Goal: Task Accomplishment & Management: Complete application form

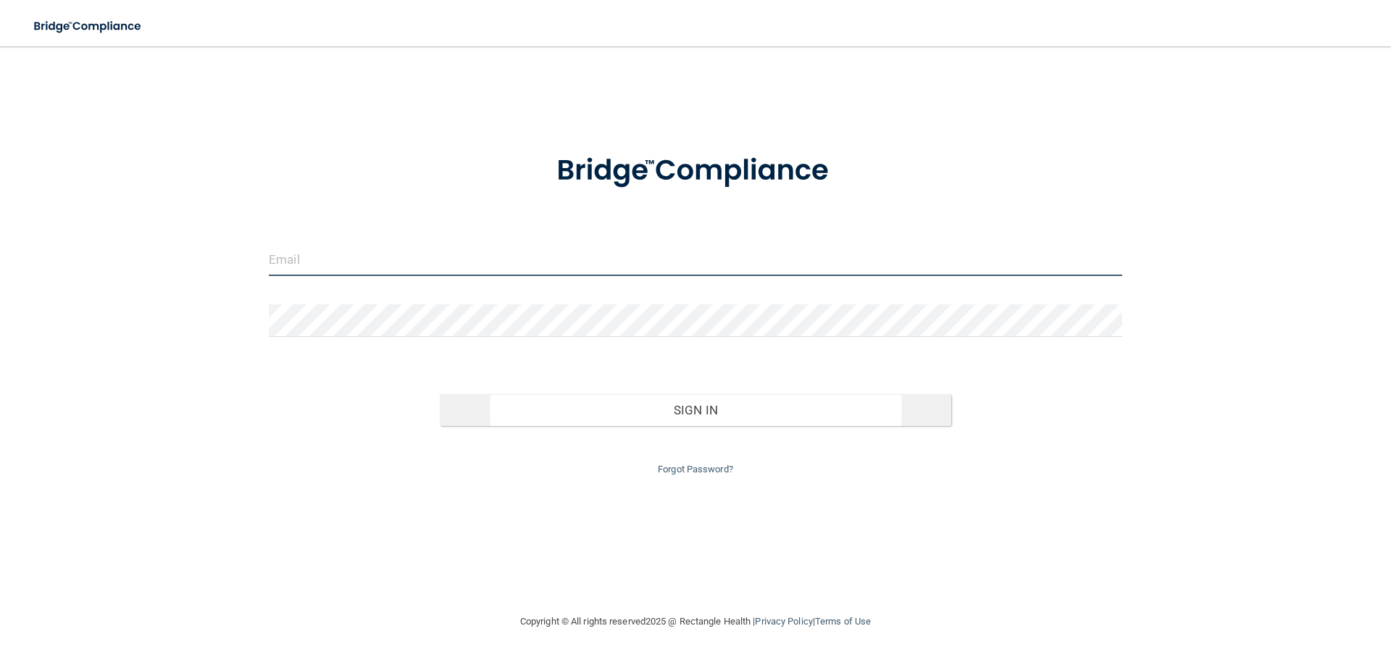
type input "[EMAIL_ADDRESS][DOMAIN_NAME]"
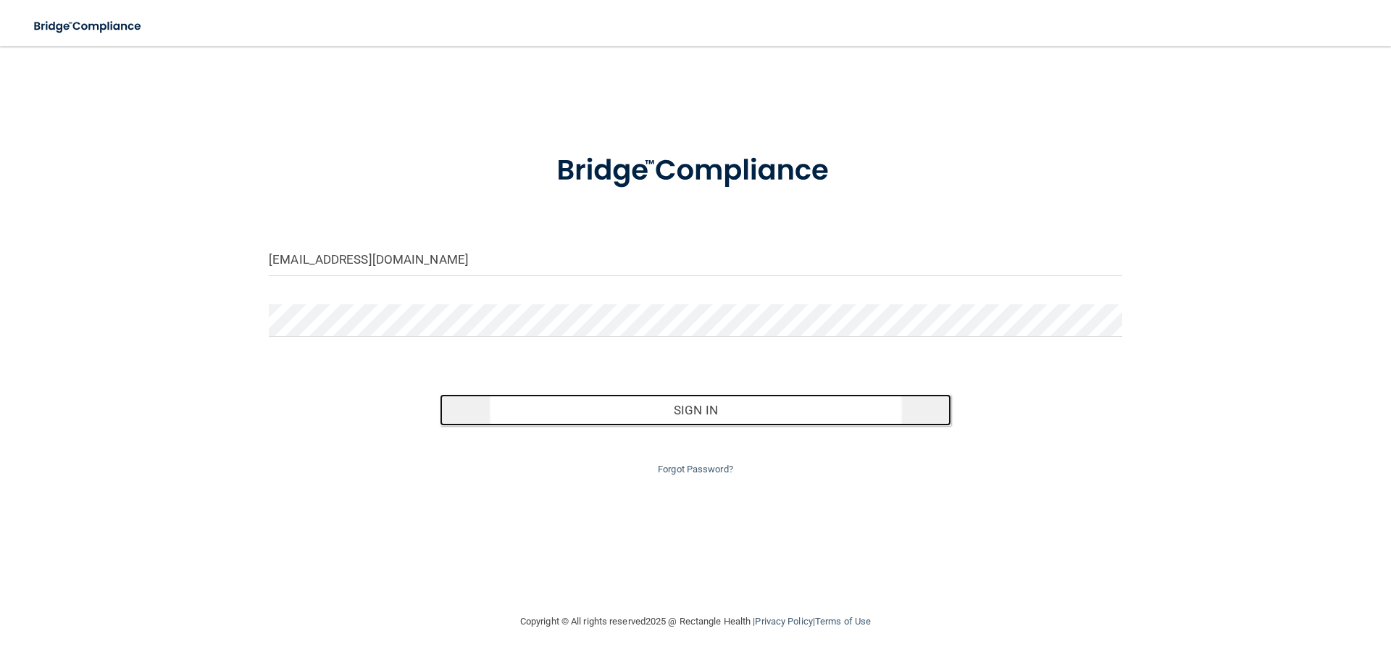
click at [719, 424] on button "Sign In" at bounding box center [696, 410] width 512 height 32
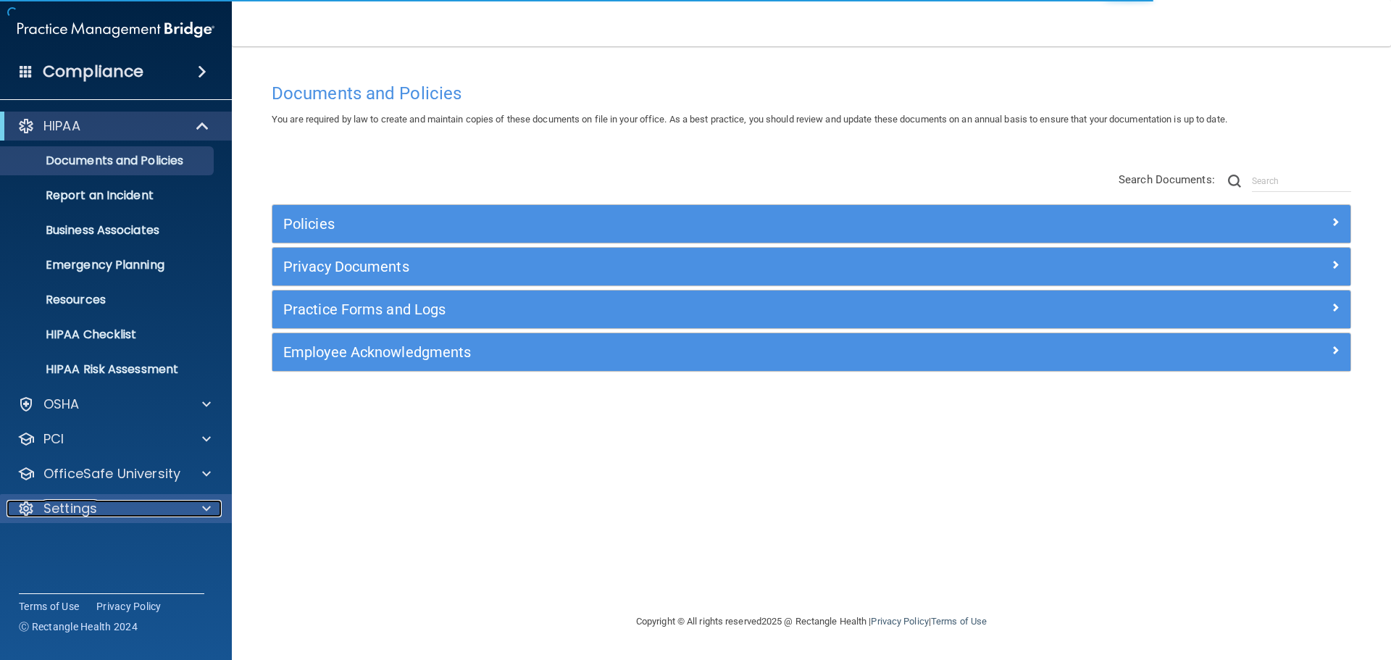
click at [200, 503] on div at bounding box center [204, 508] width 36 height 17
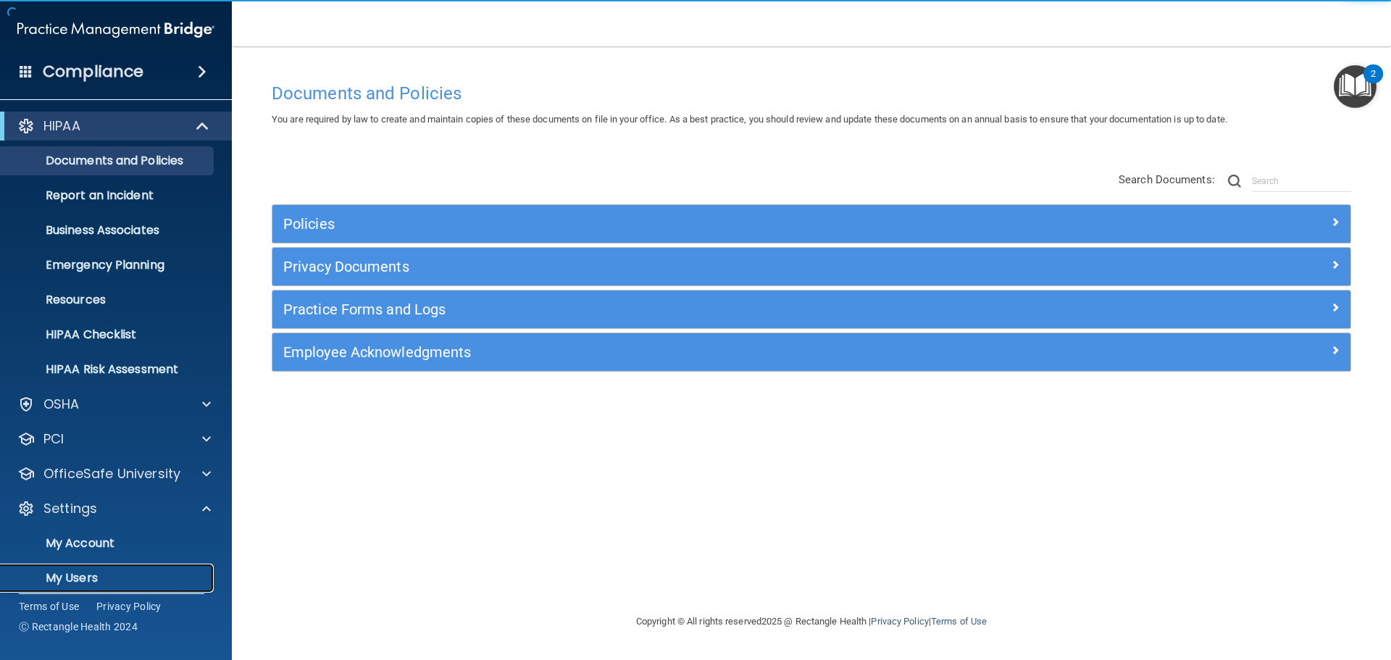
click at [82, 573] on p "My Users" at bounding box center [108, 578] width 198 height 14
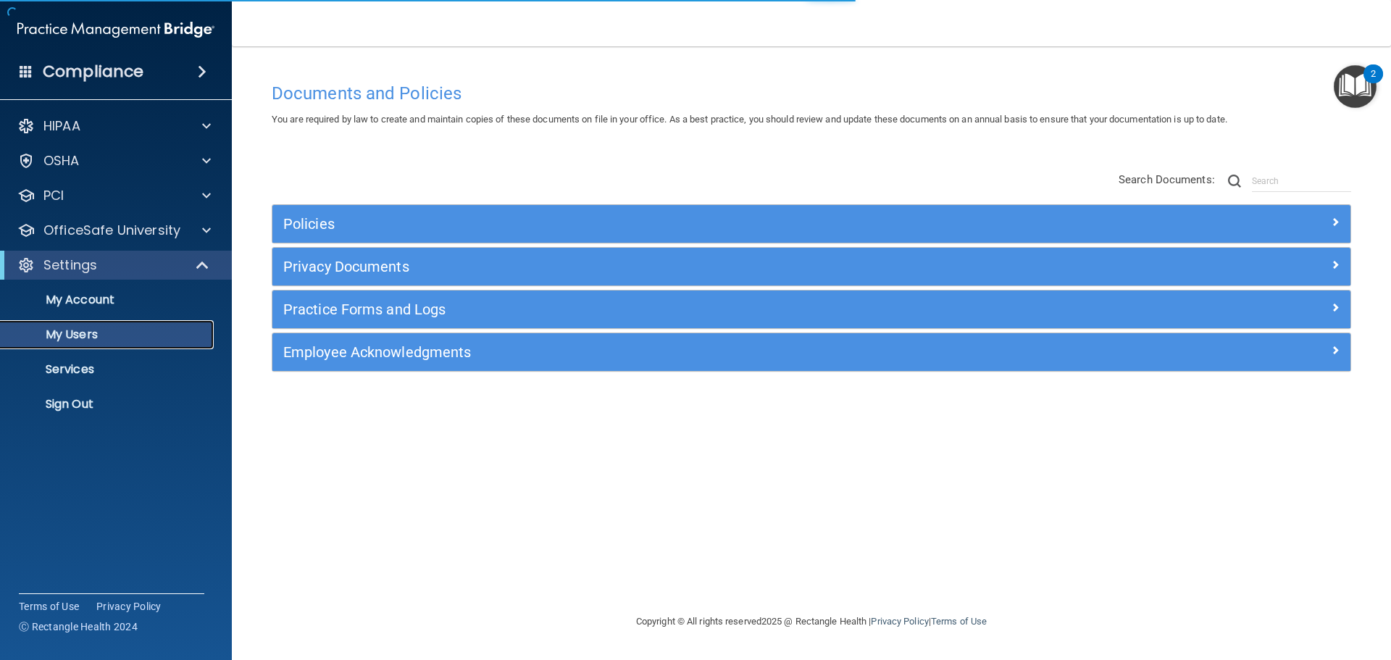
select select "20"
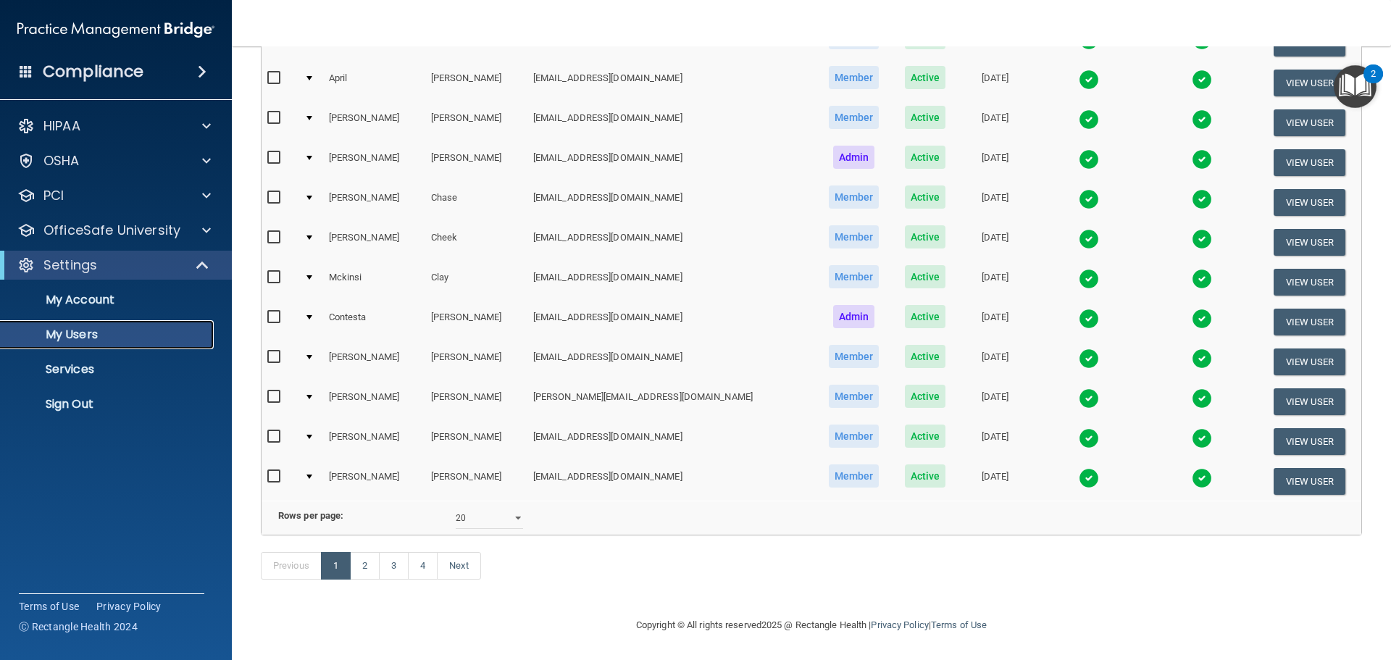
scroll to position [539, 0]
click at [371, 567] on link "2" at bounding box center [365, 566] width 30 height 28
select select "20"
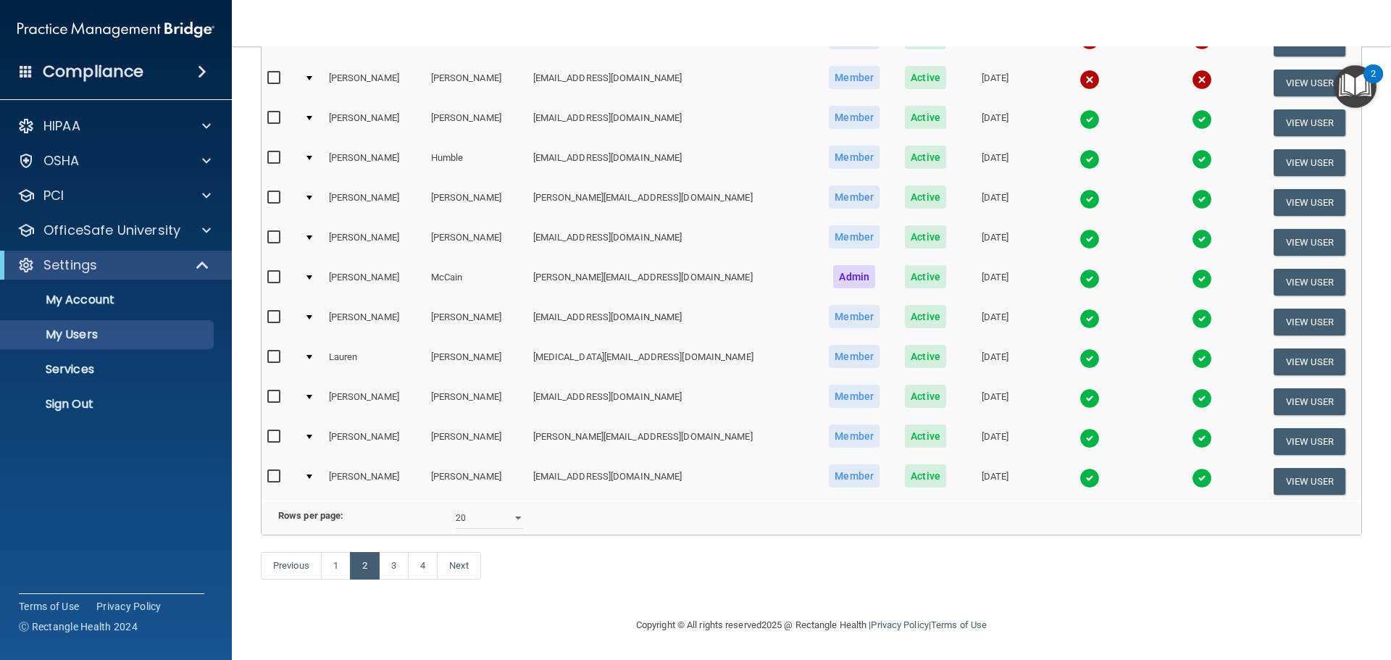
scroll to position [539, 0]
click at [392, 573] on link "3" at bounding box center [394, 566] width 30 height 28
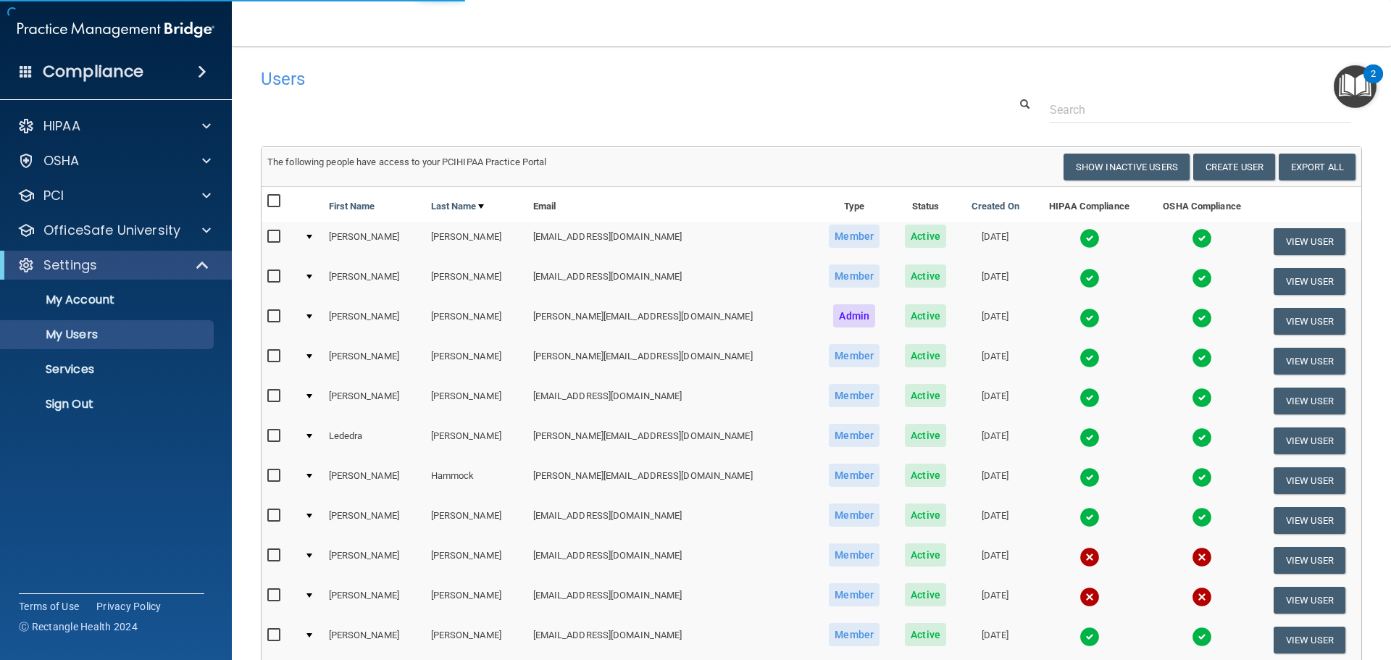
select select "20"
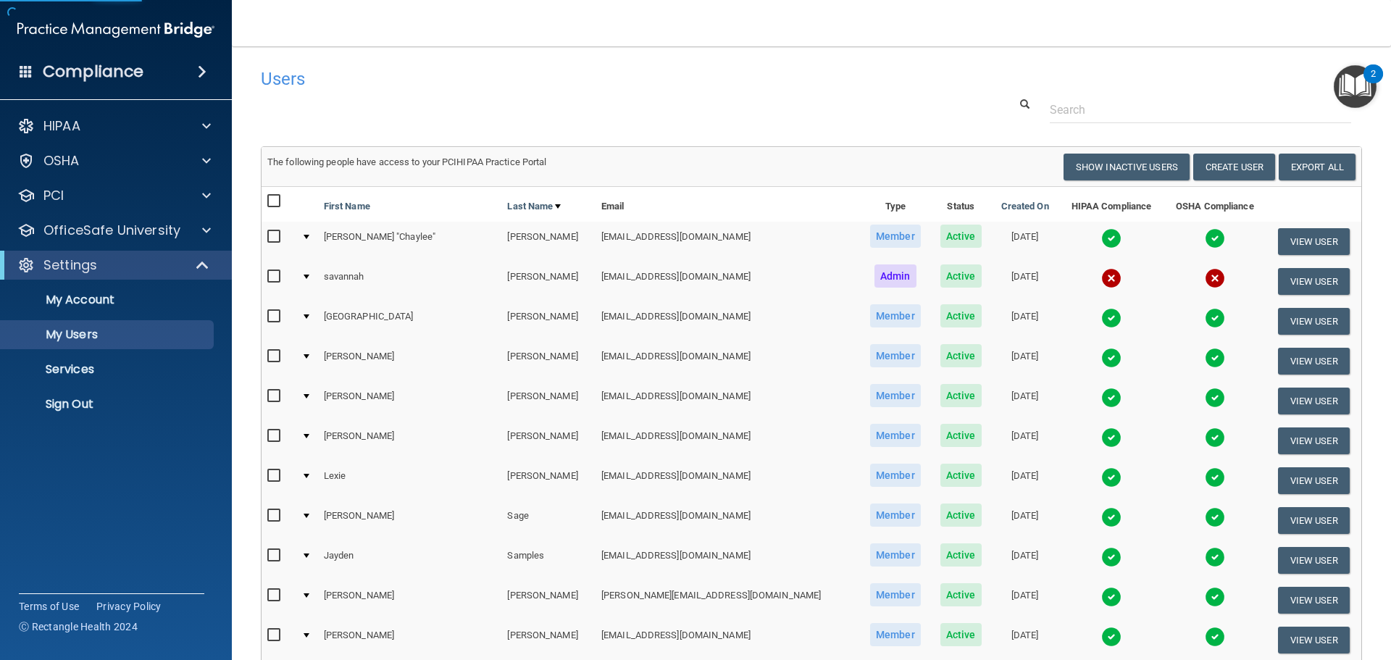
scroll to position [72, 0]
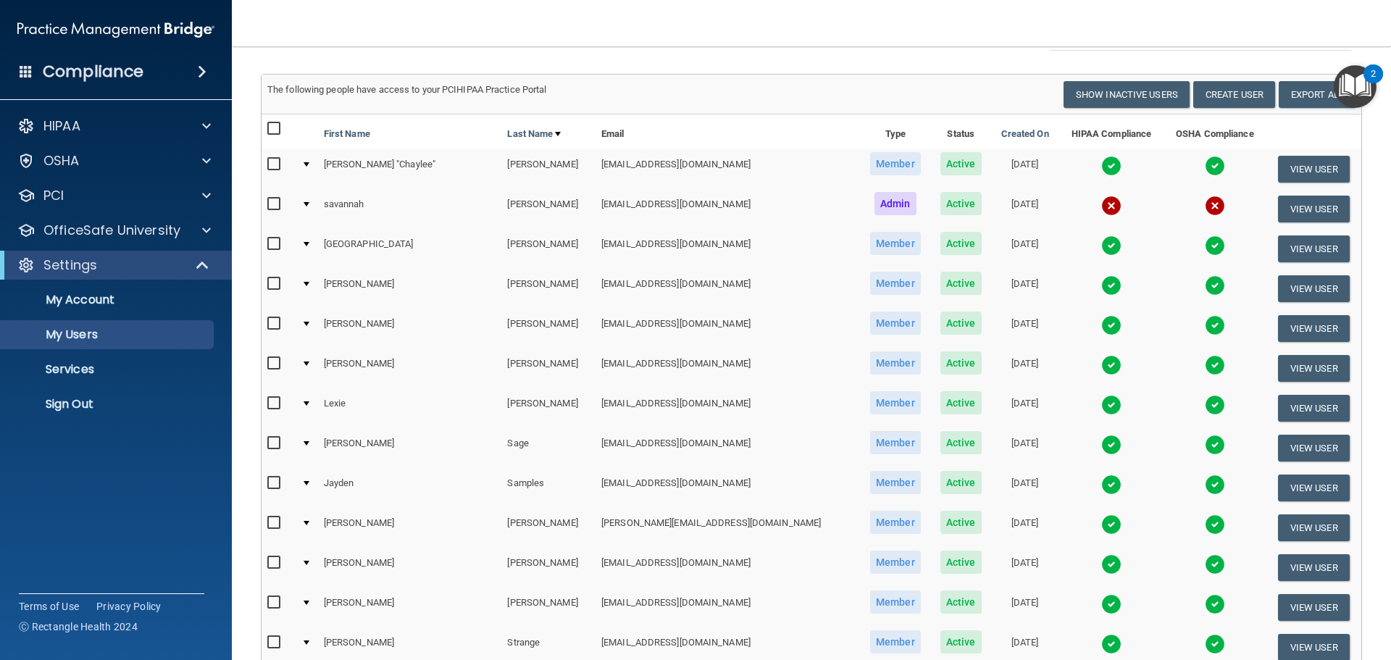
click at [273, 206] on input "checkbox" at bounding box center [275, 204] width 17 height 12
checkbox input "true"
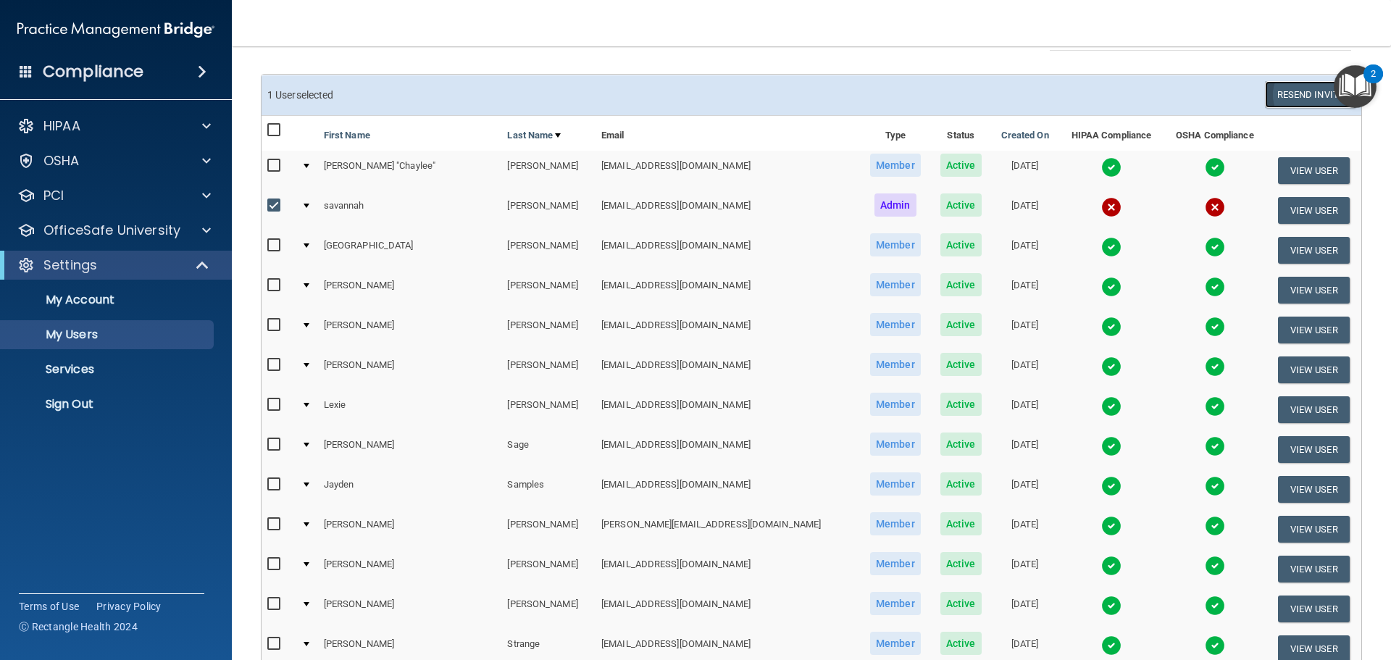
click at [1316, 88] on button "Resend Invite" at bounding box center [1310, 94] width 91 height 27
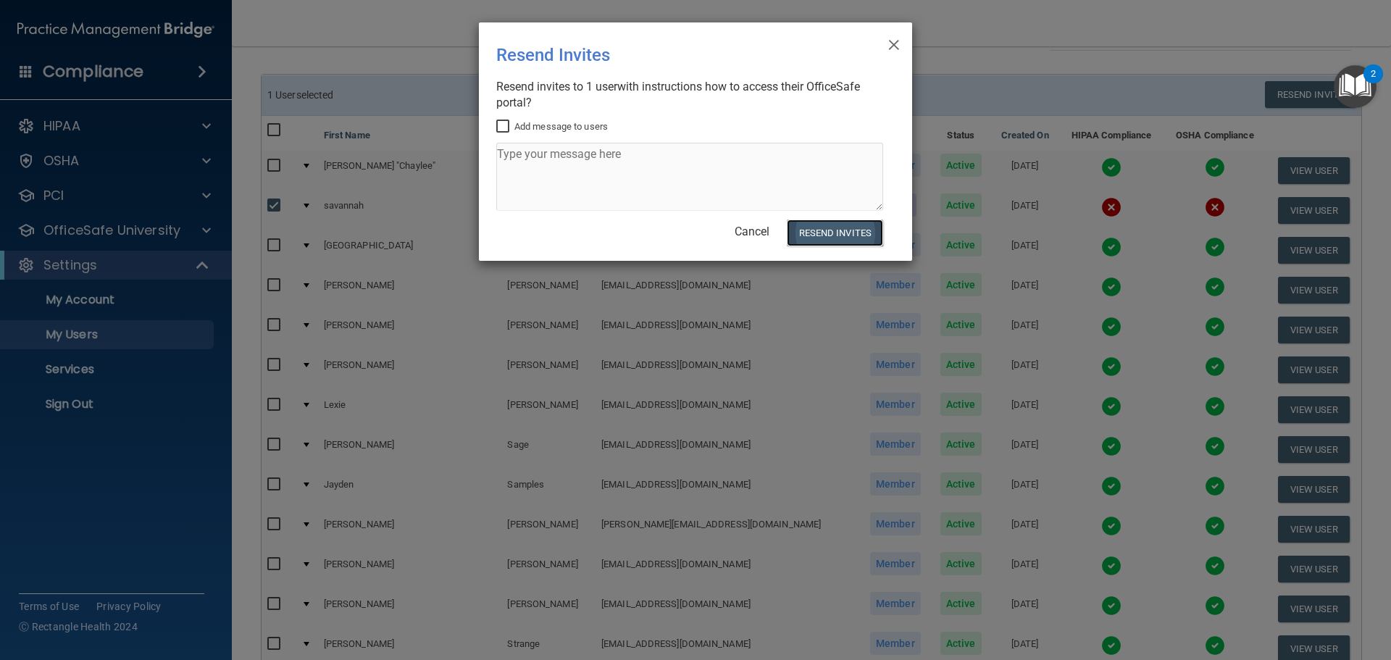
click at [851, 234] on button "Resend Invites" at bounding box center [835, 233] width 96 height 27
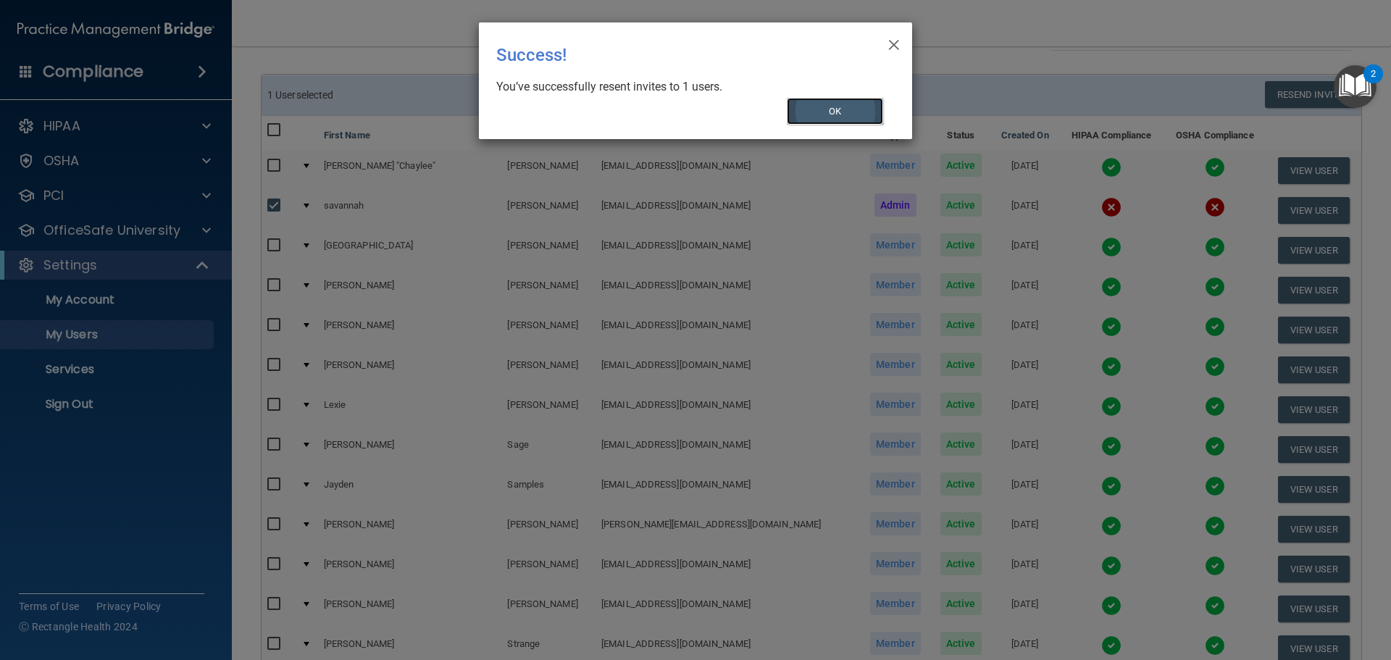
click at [838, 110] on button "OK" at bounding box center [835, 111] width 97 height 27
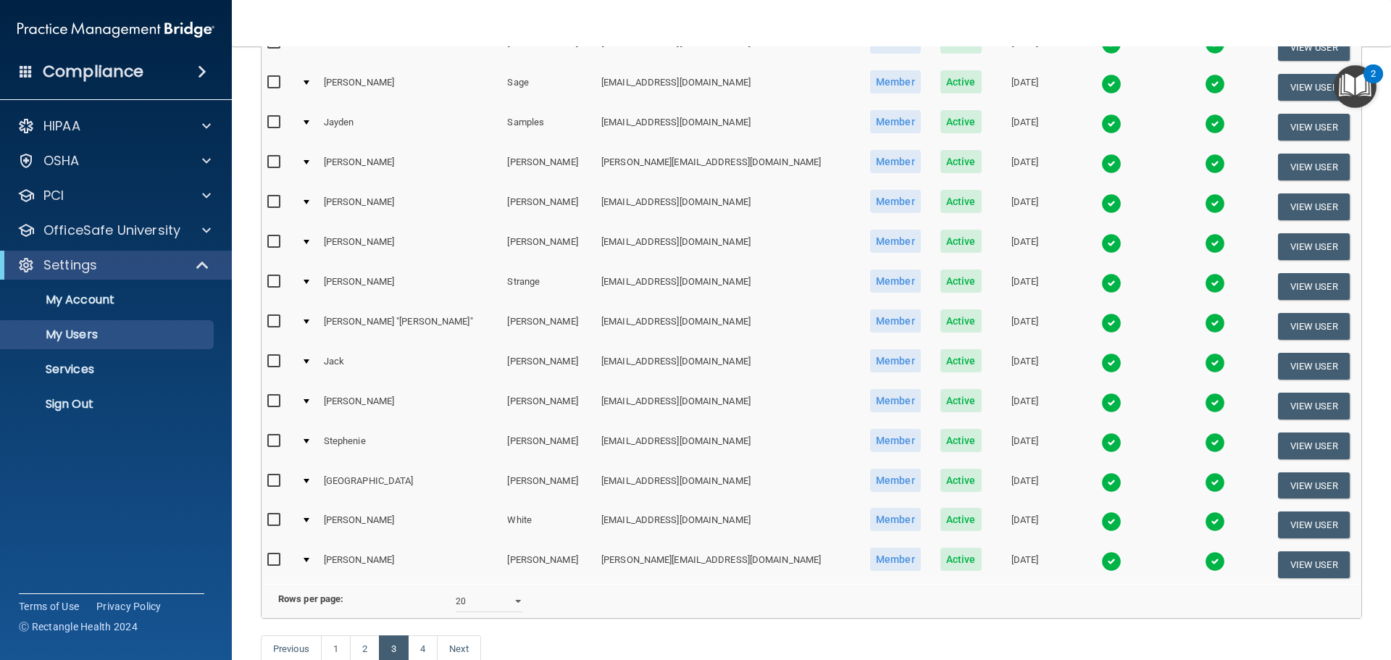
scroll to position [540, 0]
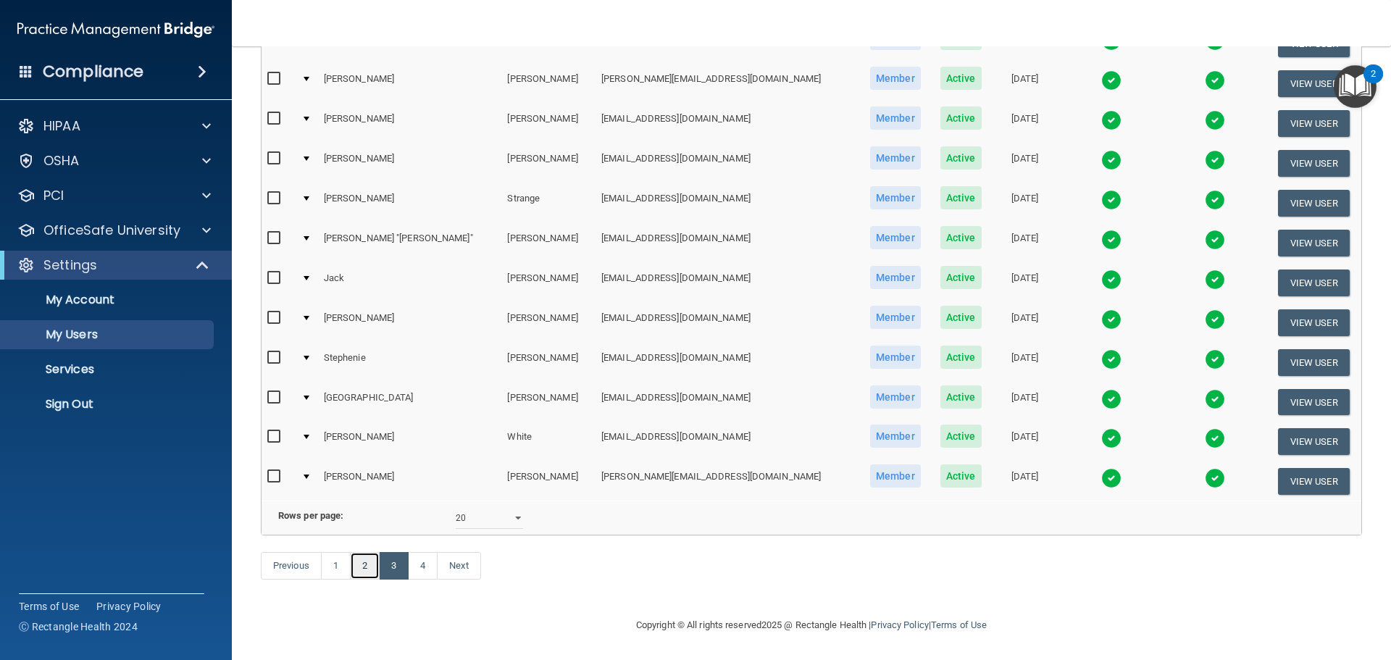
click at [361, 569] on link "2" at bounding box center [365, 566] width 30 height 28
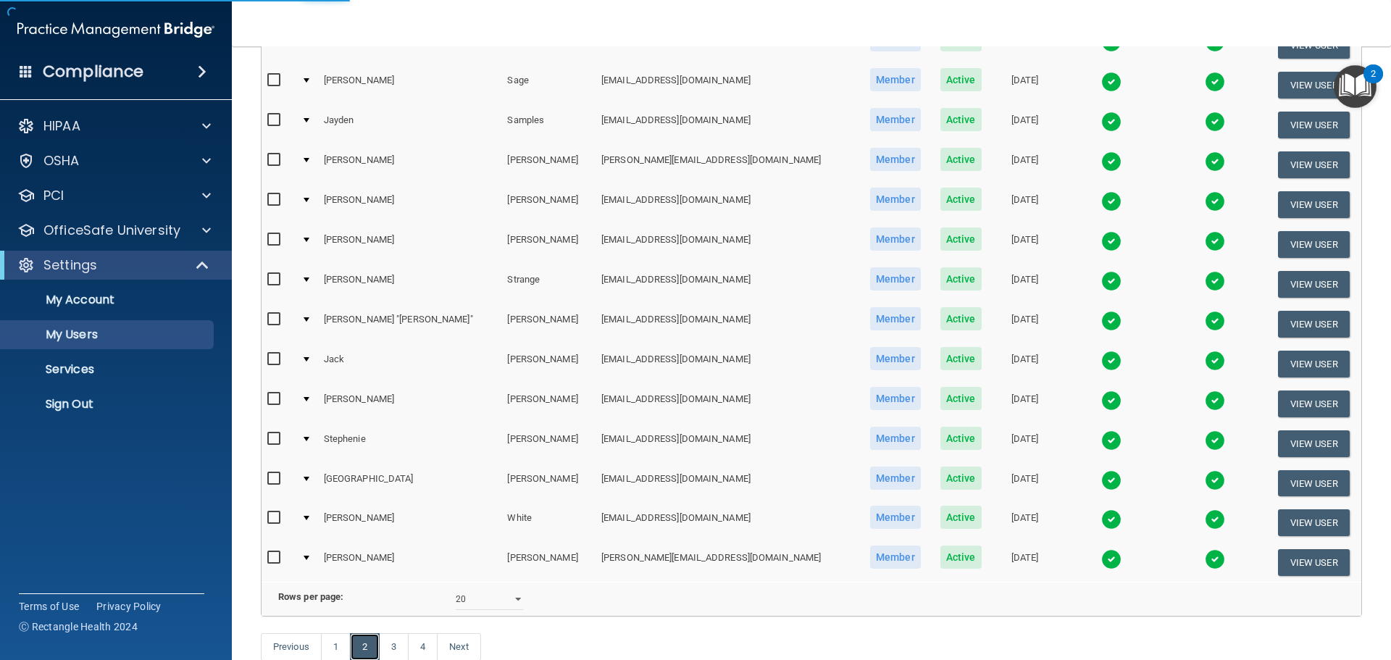
scroll to position [322, 0]
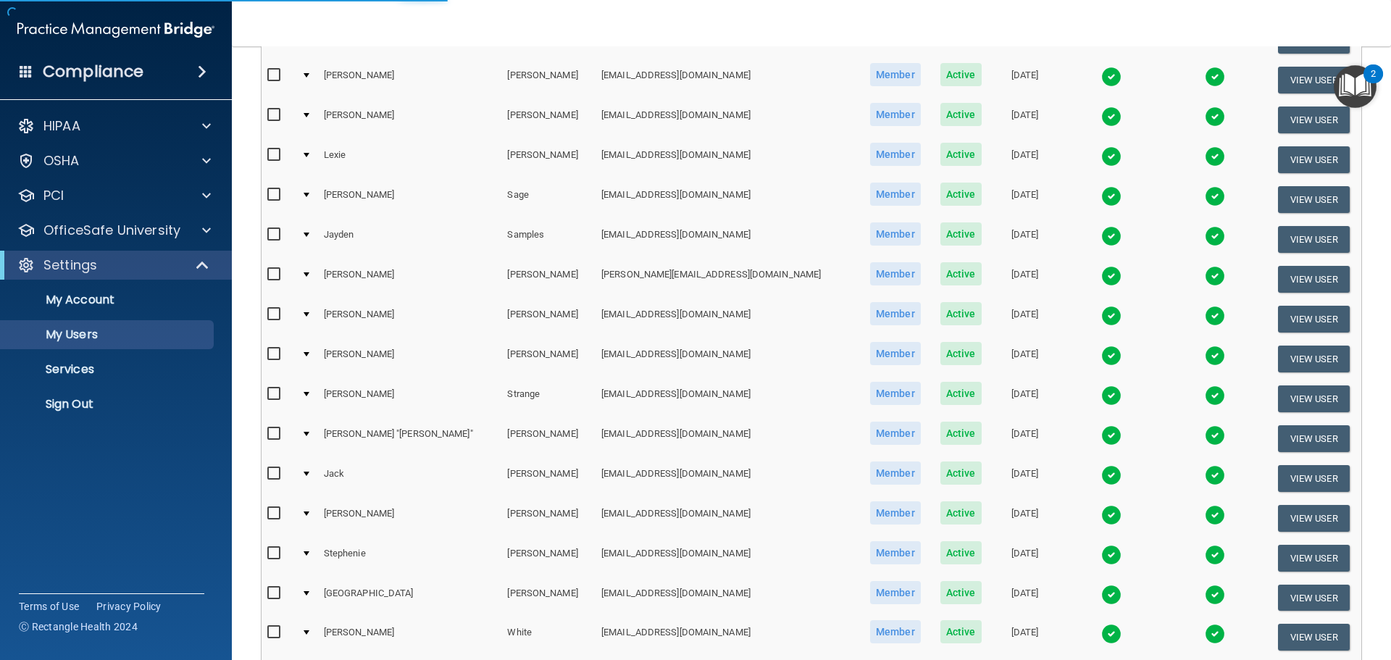
select select "20"
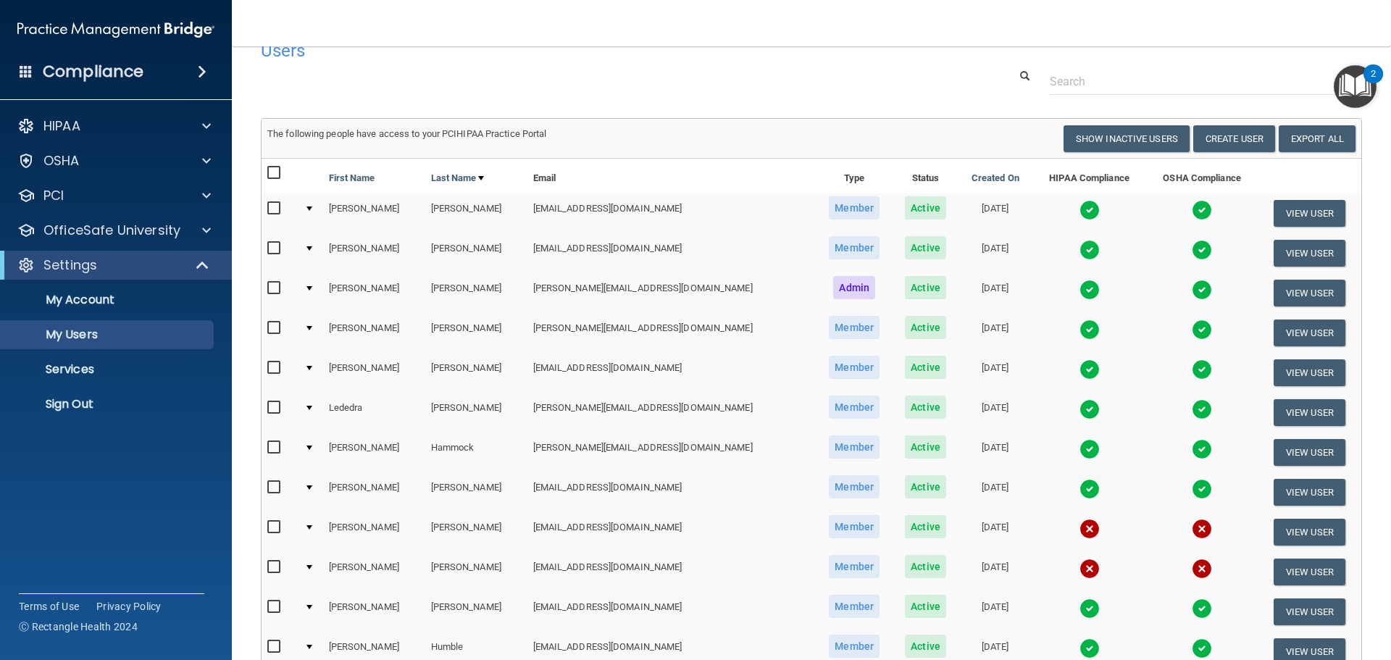
scroll to position [0, 0]
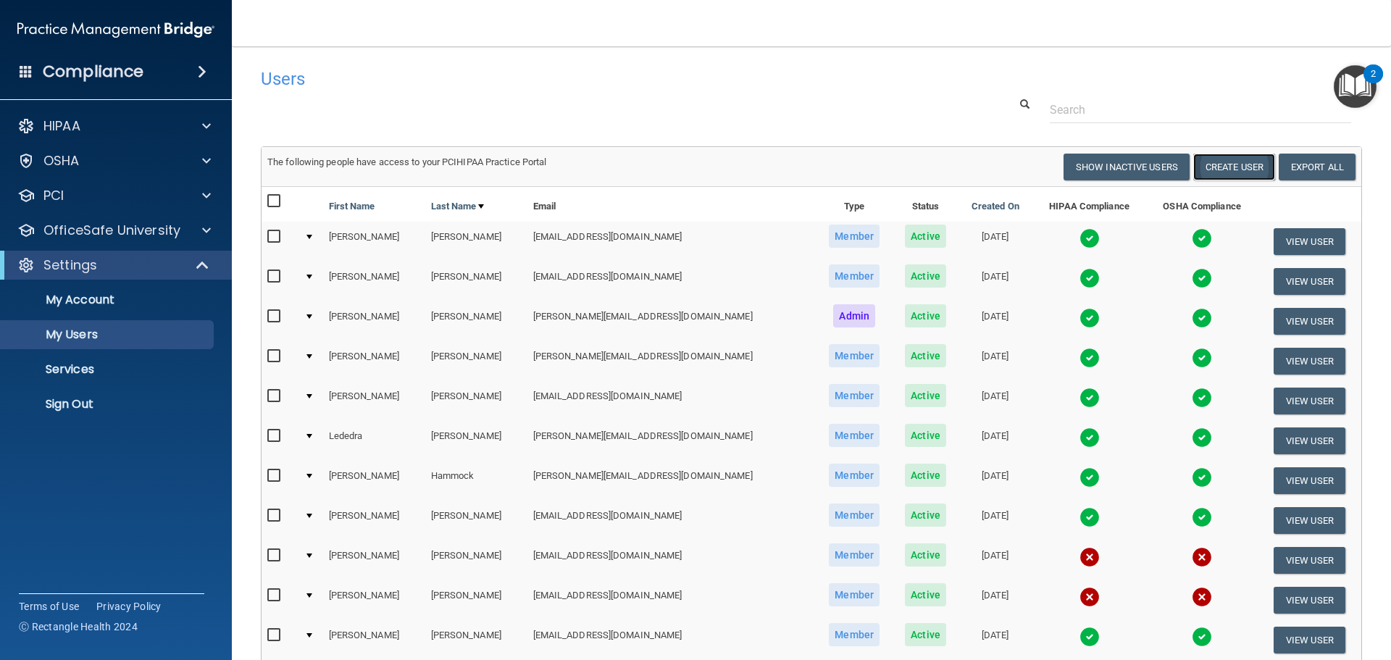
click at [1216, 165] on button "Create User" at bounding box center [1234, 167] width 82 height 27
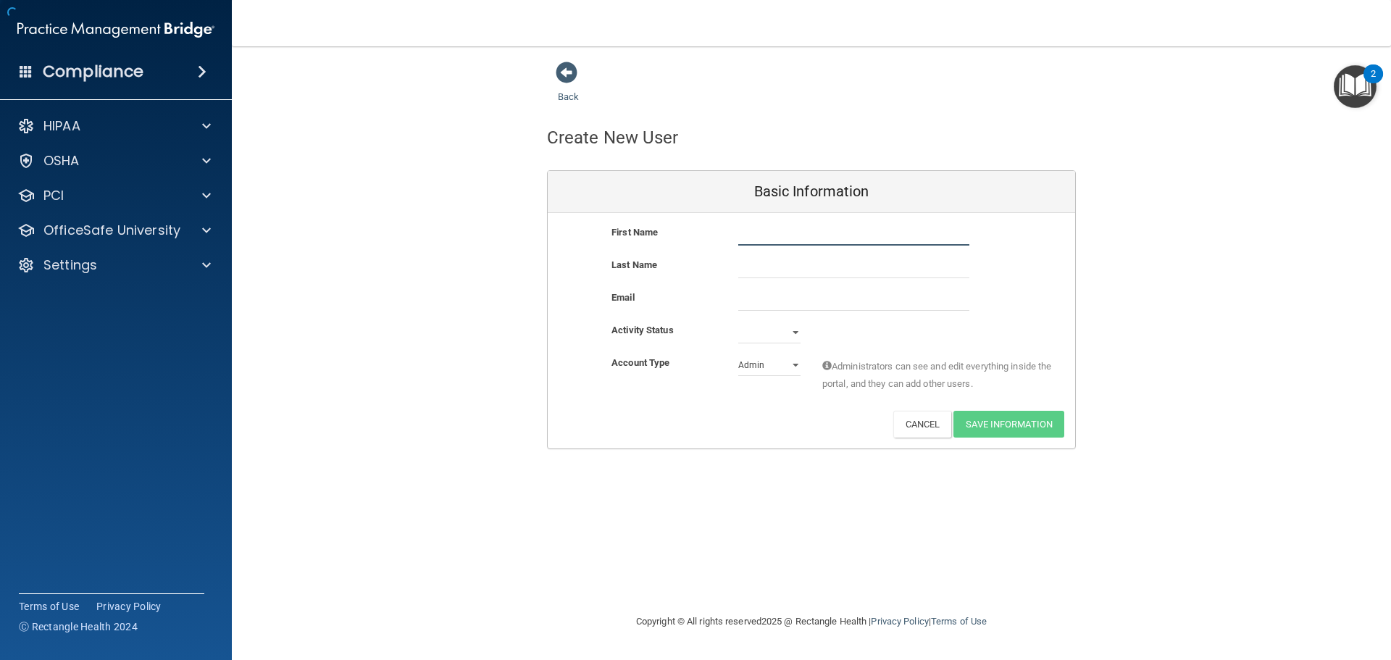
click at [782, 236] on input "text" at bounding box center [853, 235] width 231 height 22
type input "[PERSON_NAME]"
click at [792, 331] on select "Active Inactive" at bounding box center [769, 333] width 62 height 22
select select "active"
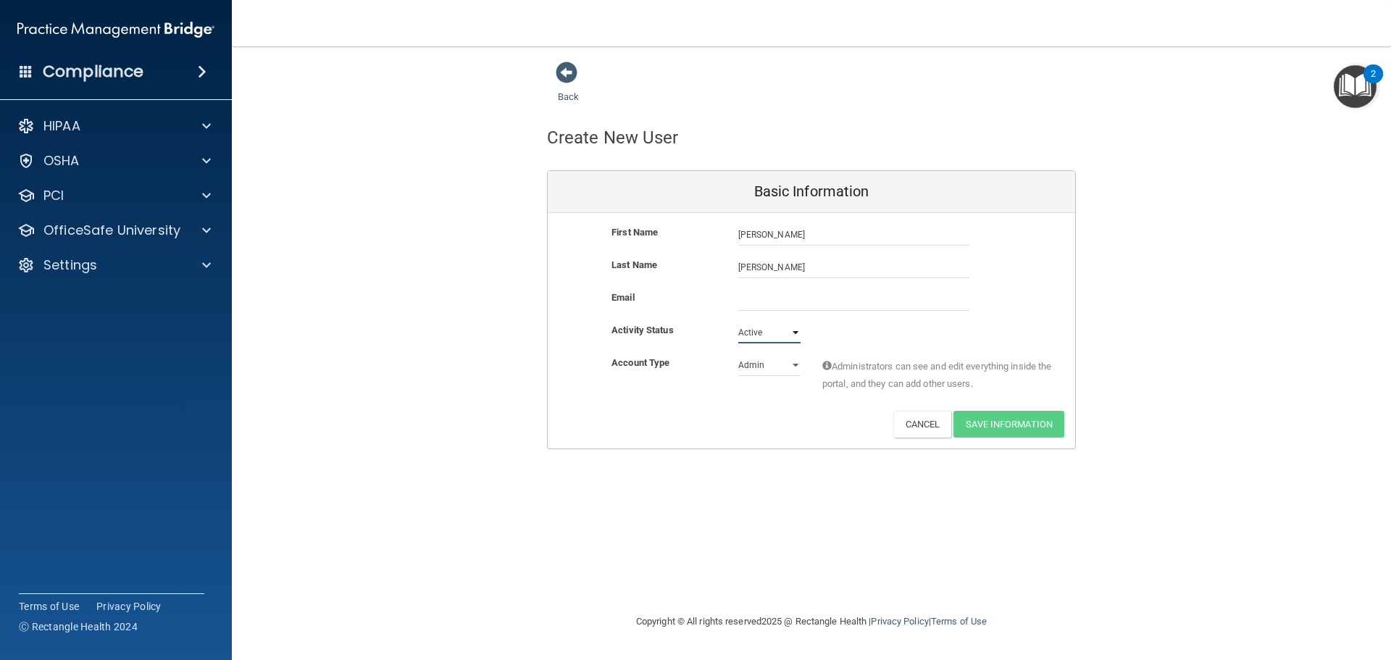
click at [738, 322] on select "Active Inactive" at bounding box center [769, 333] width 62 height 22
click at [780, 301] on input "email" at bounding box center [853, 300] width 231 height 22
type input "[EMAIL_ADDRESS][DOMAIN_NAME]"
click at [1008, 430] on button "Save Information" at bounding box center [1008, 427] width 111 height 27
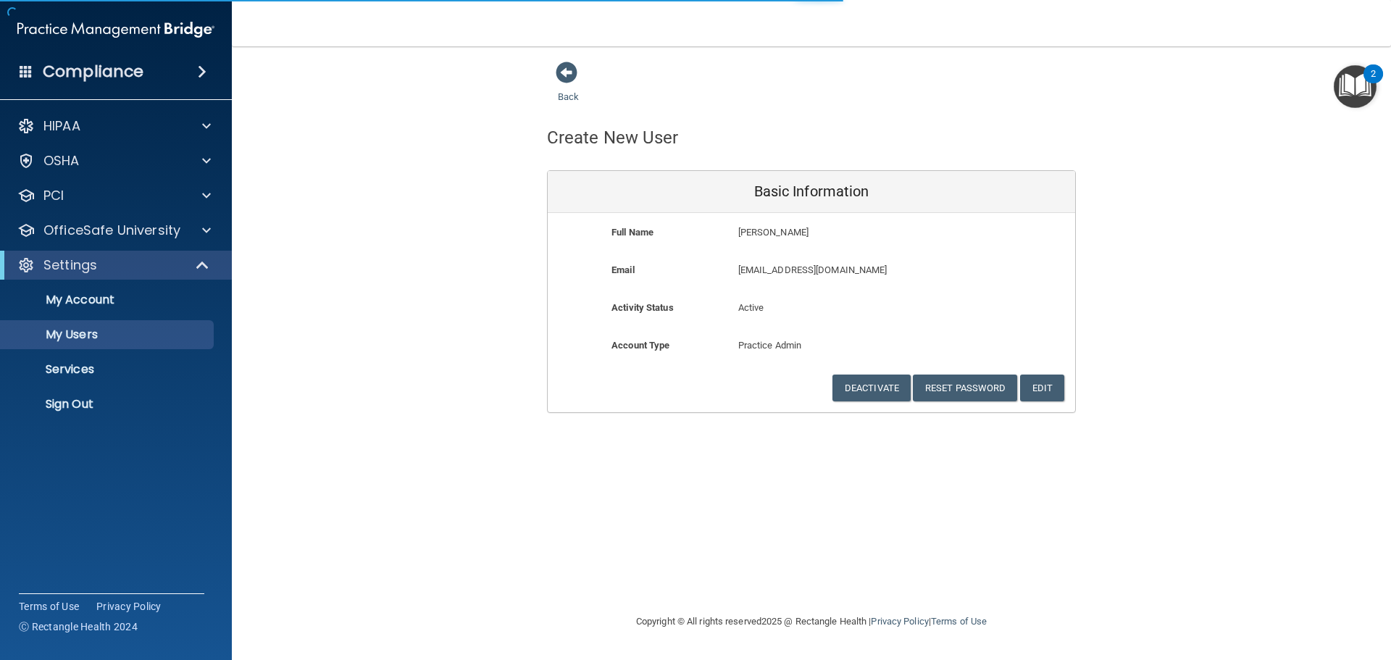
select select "20"
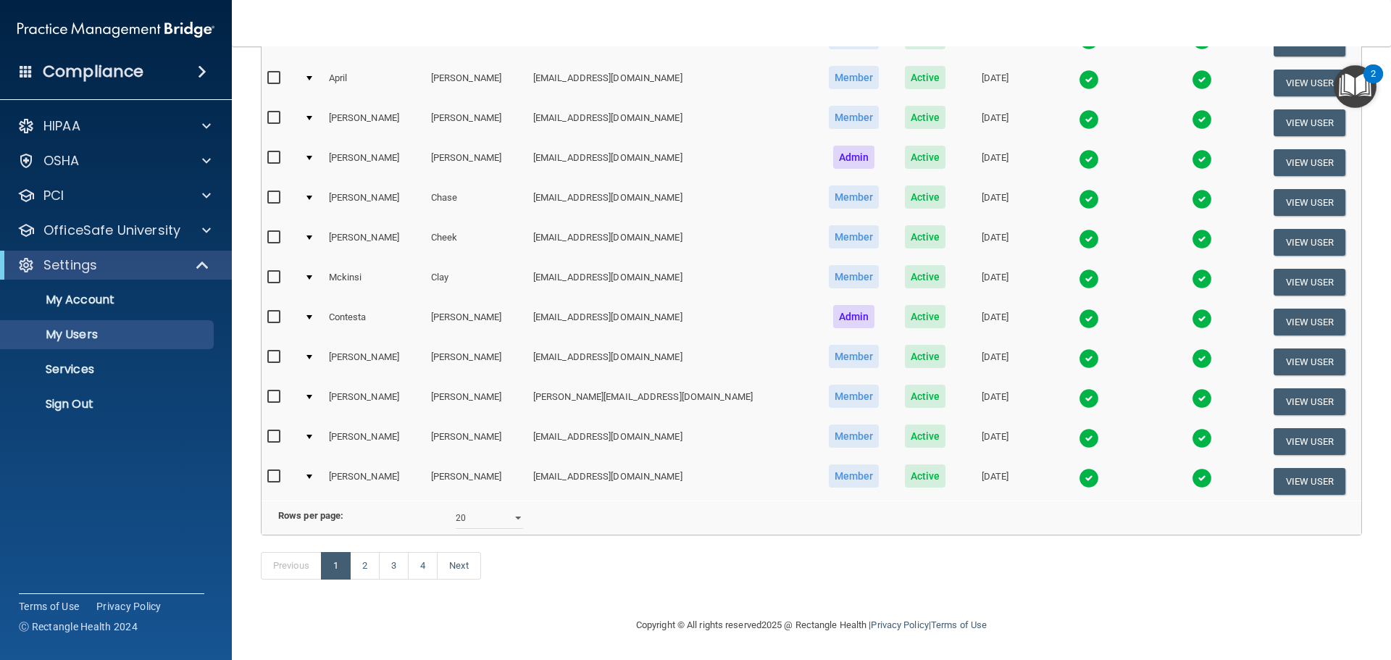
scroll to position [595, 0]
click at [372, 567] on link "2" at bounding box center [365, 566] width 30 height 28
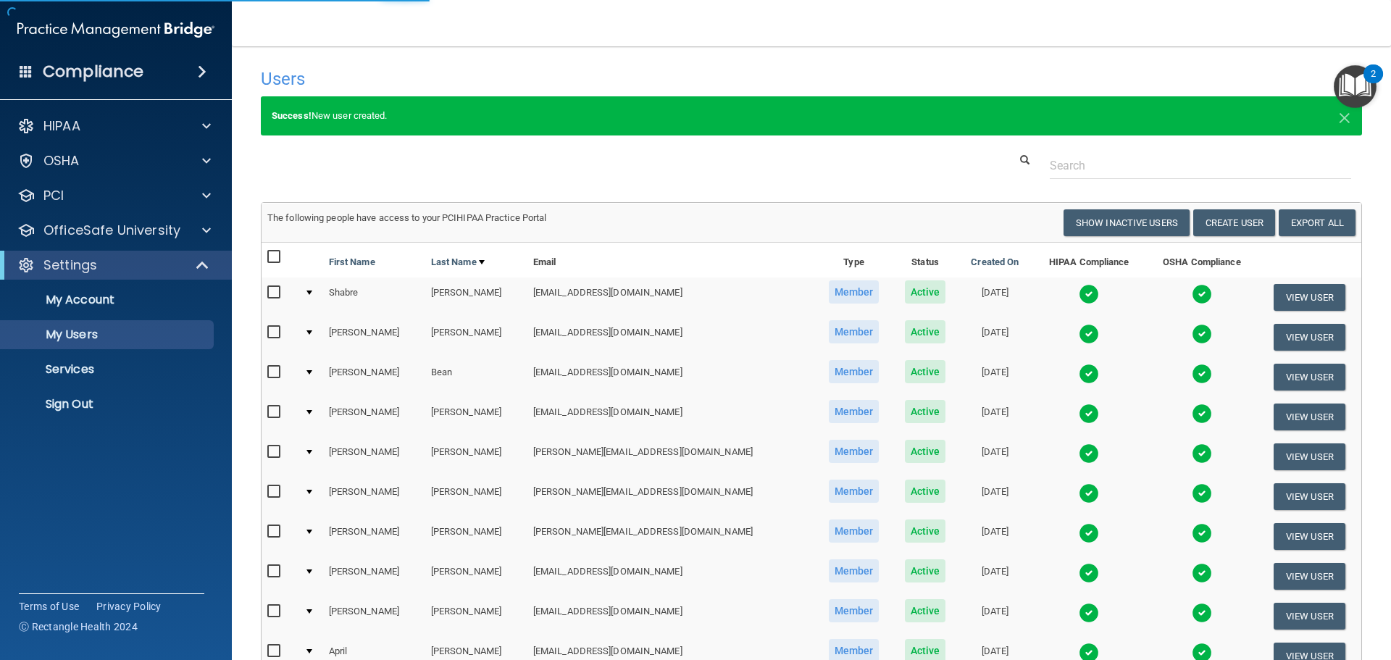
select select "20"
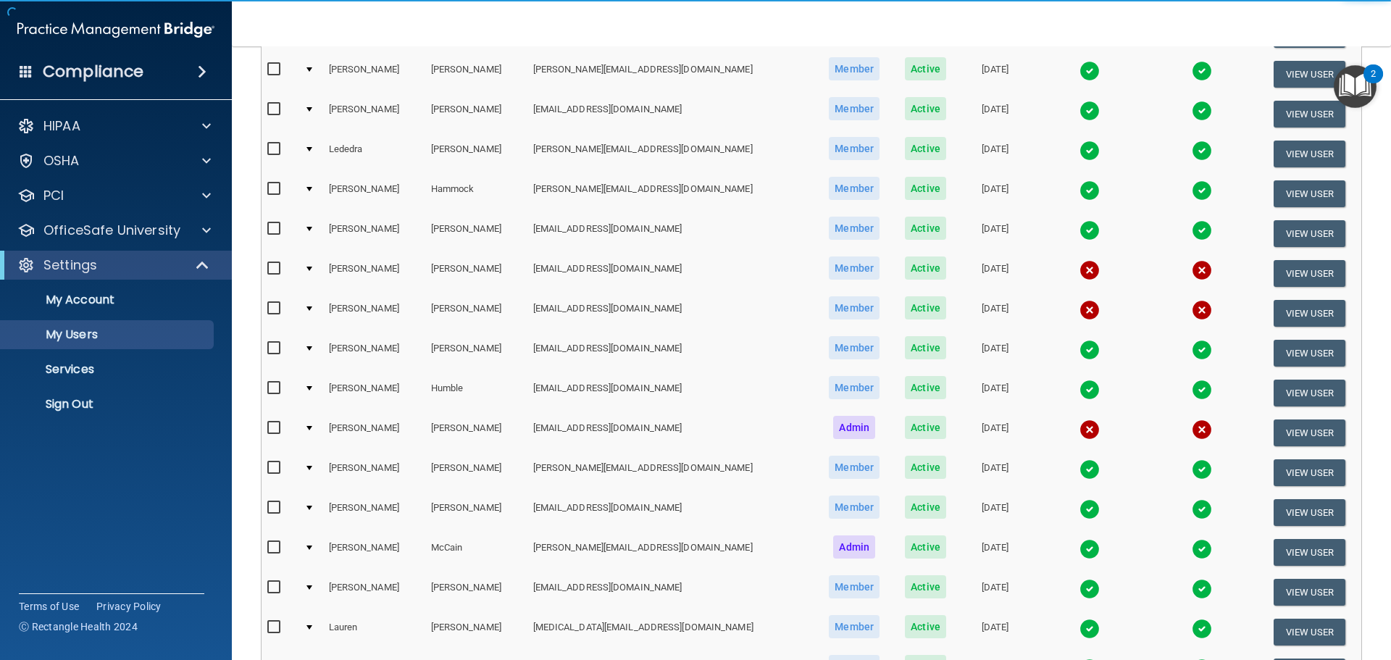
scroll to position [362, 0]
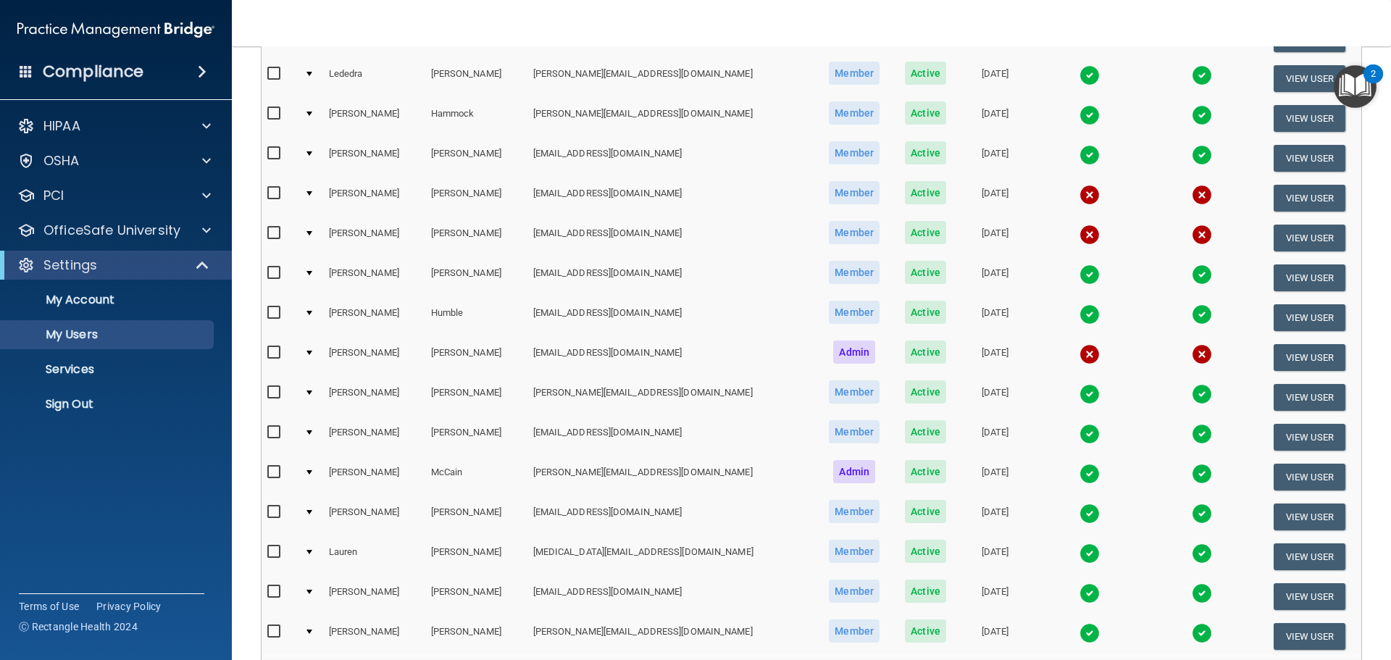
click at [277, 355] on input "checkbox" at bounding box center [275, 353] width 17 height 12
checkbox input "true"
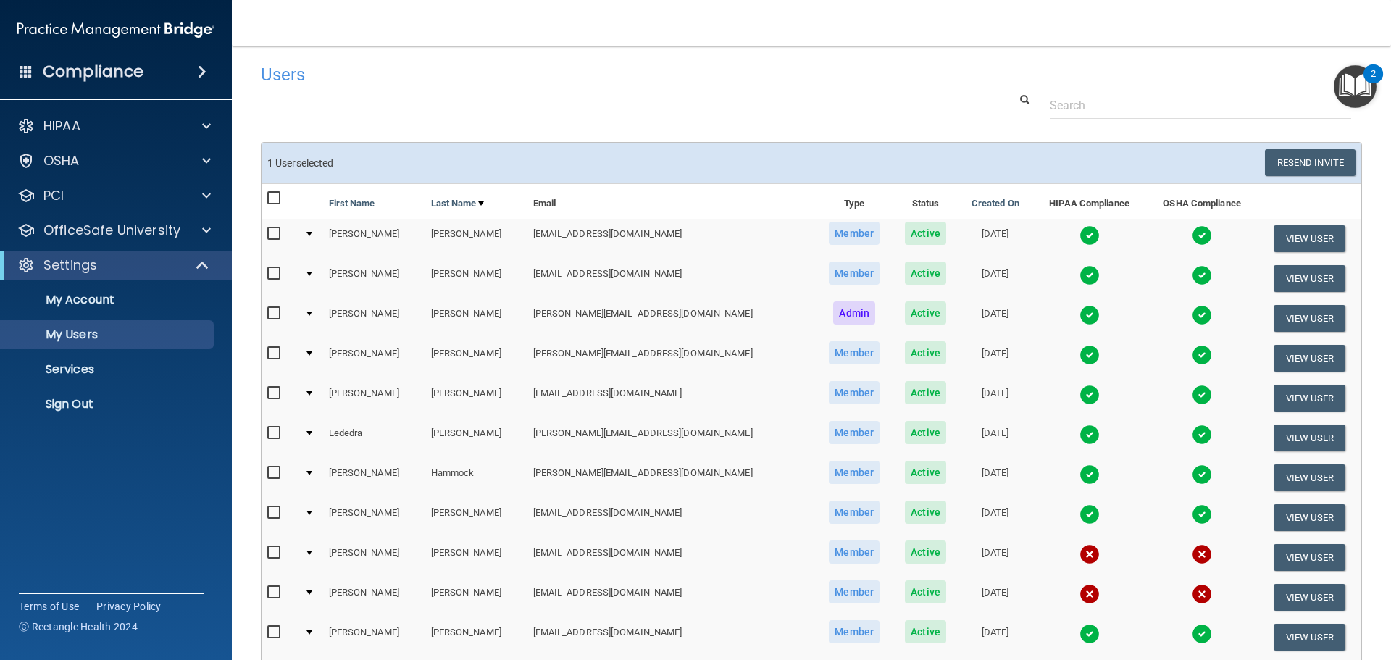
scroll to position [0, 0]
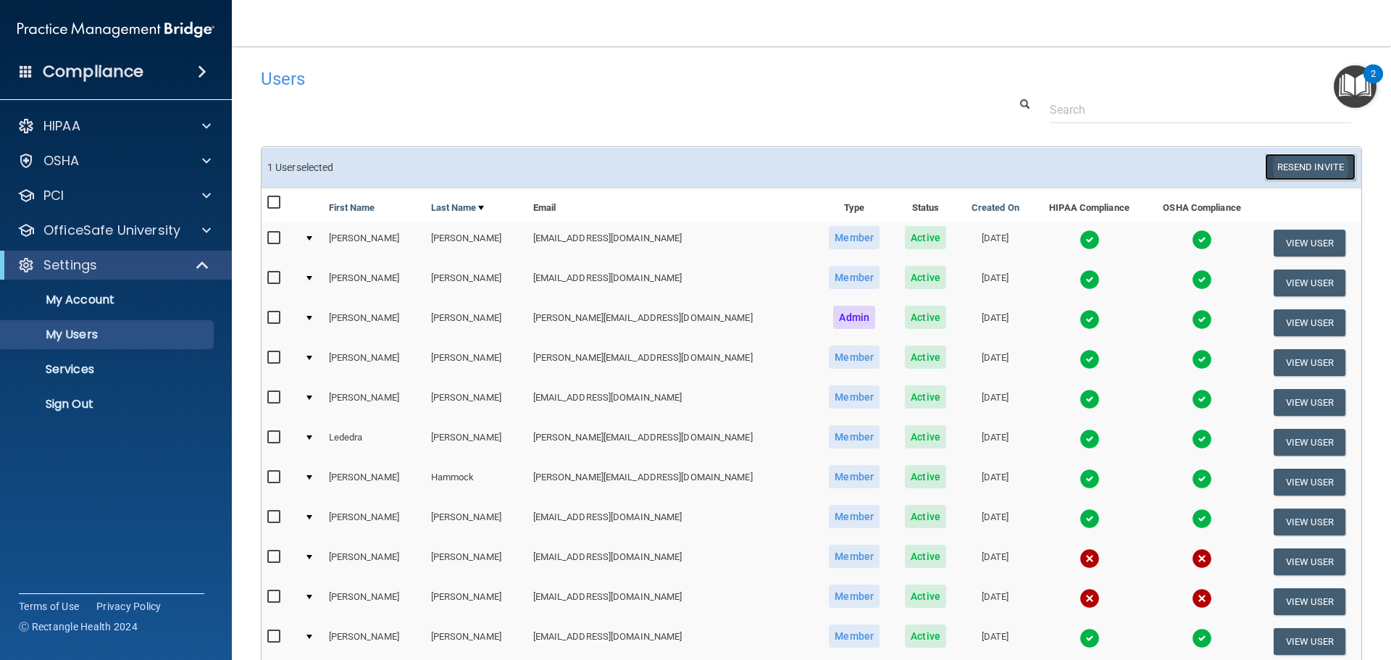
click at [1287, 171] on button "Resend Invite" at bounding box center [1310, 167] width 91 height 27
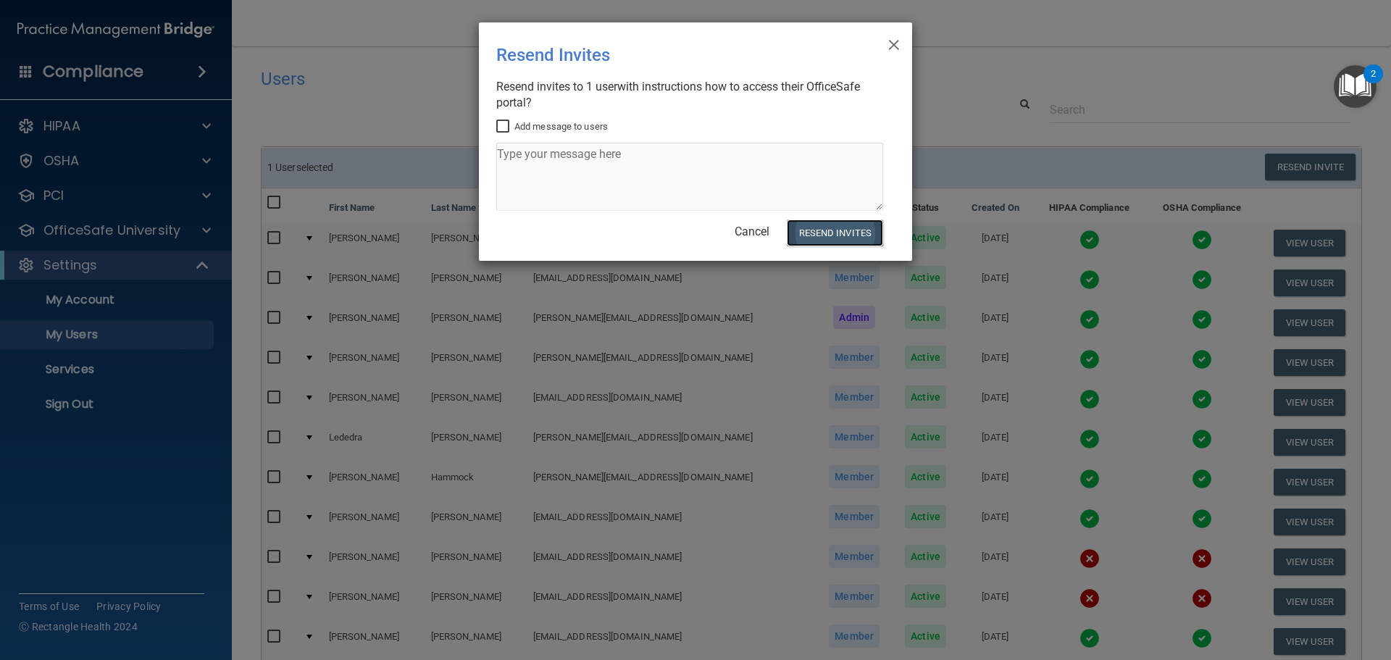
click at [856, 229] on button "Resend Invites" at bounding box center [835, 233] width 96 height 27
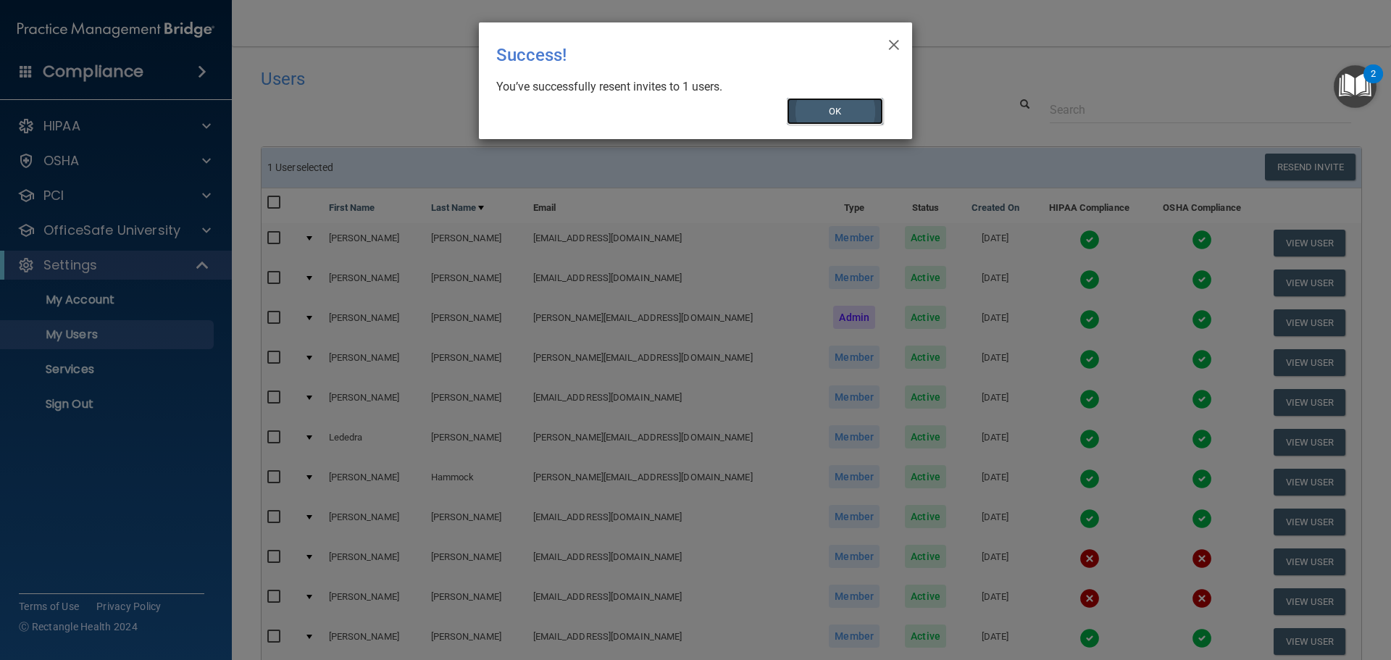
click at [845, 109] on button "OK" at bounding box center [835, 111] width 97 height 27
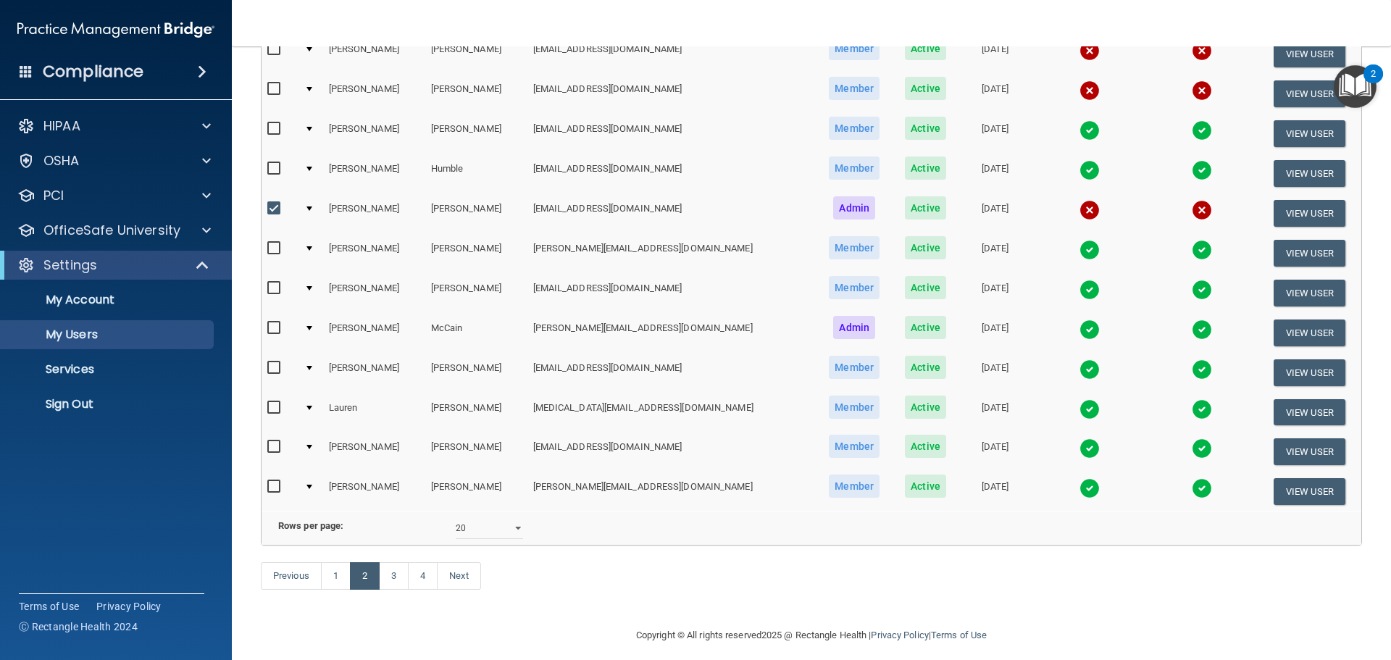
scroll to position [540, 0]
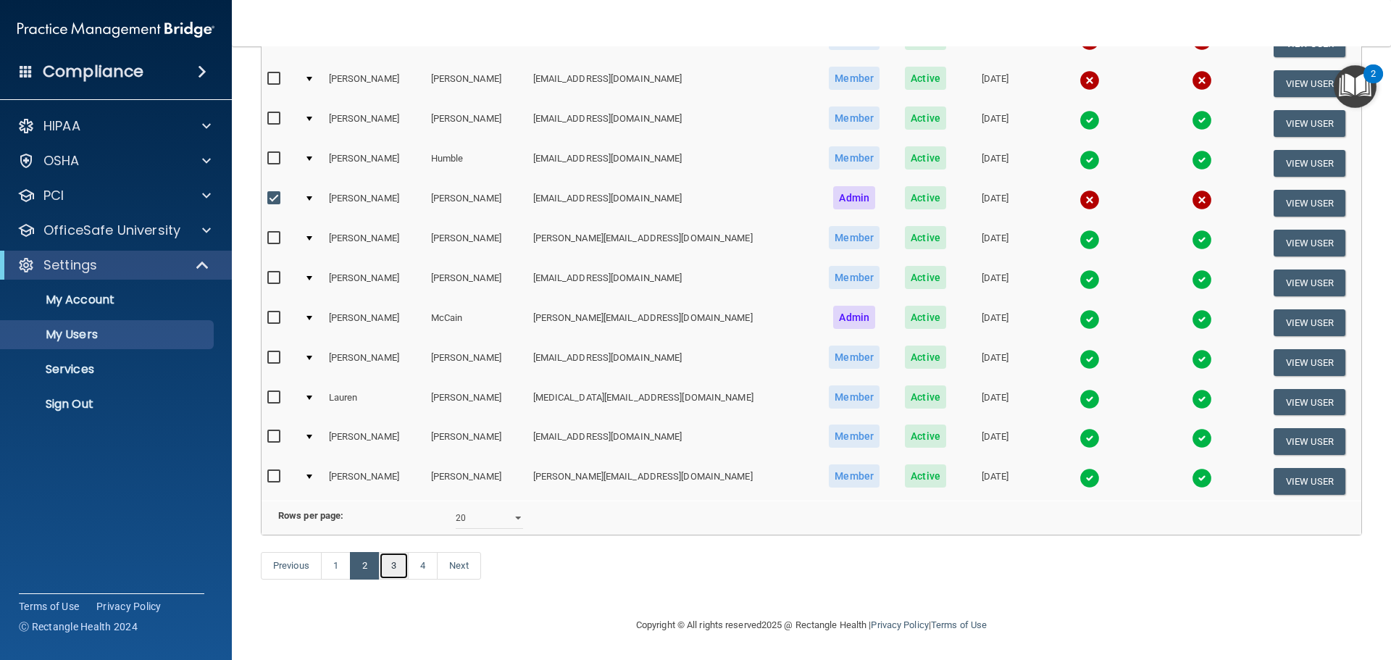
click at [398, 570] on link "3" at bounding box center [394, 566] width 30 height 28
select select "20"
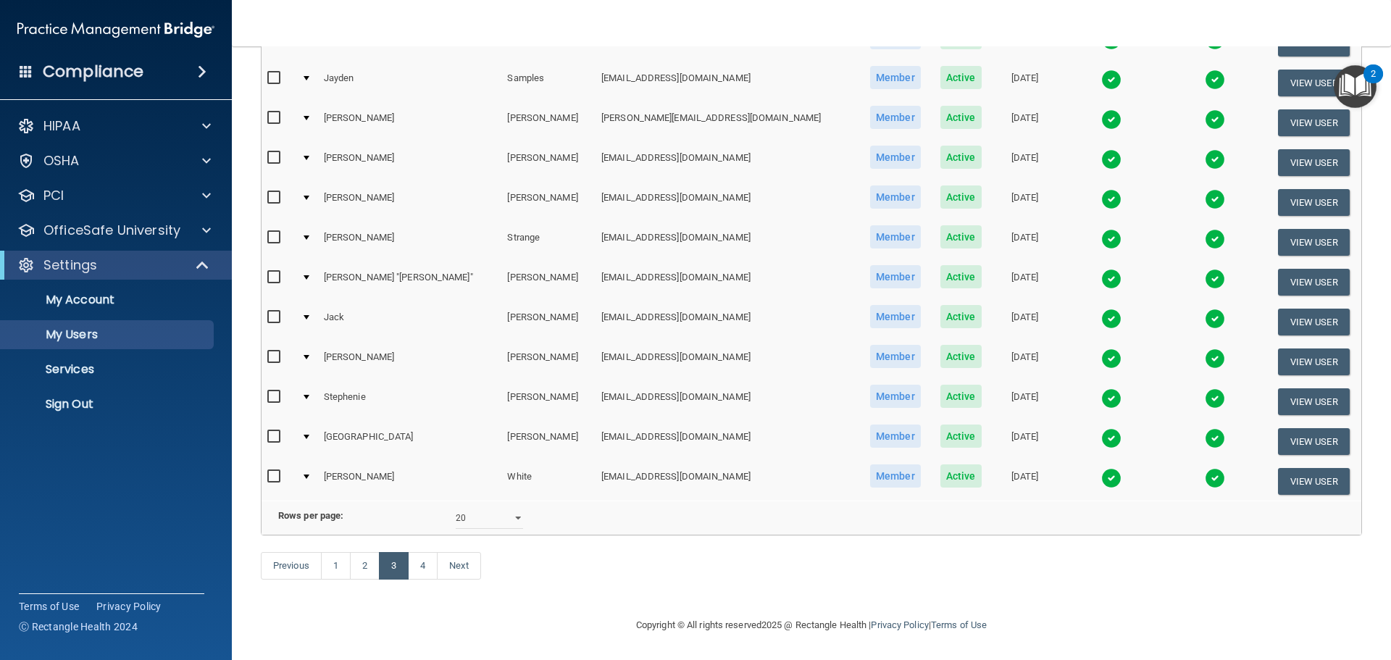
scroll to position [539, 0]
click at [425, 564] on link "4" at bounding box center [423, 566] width 30 height 28
select select "20"
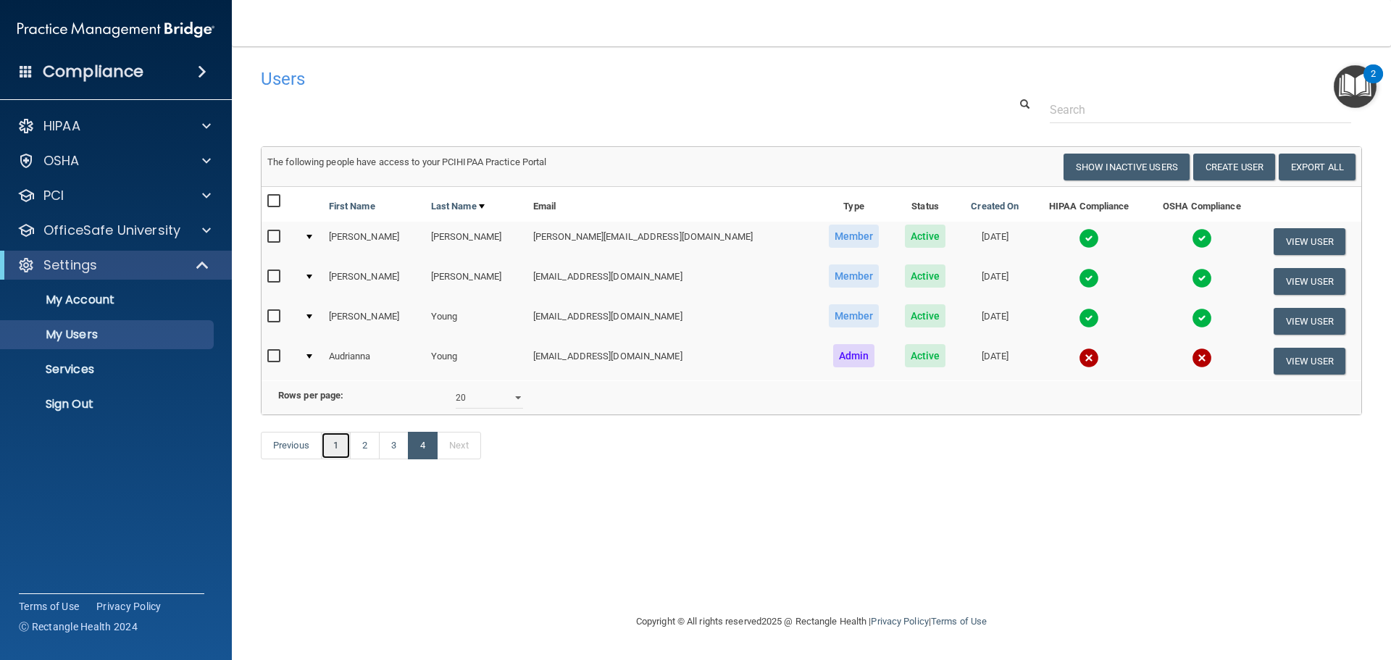
click at [338, 459] on link "1" at bounding box center [336, 446] width 30 height 28
select select "20"
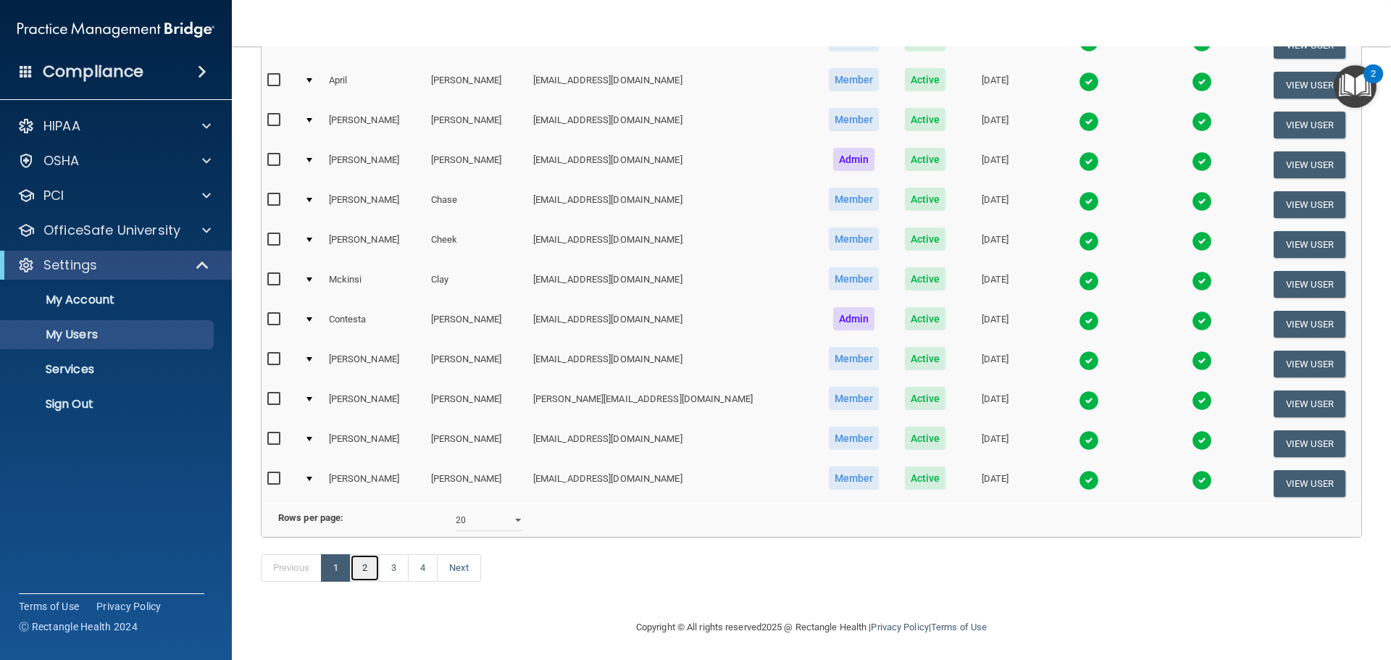
scroll to position [539, 0]
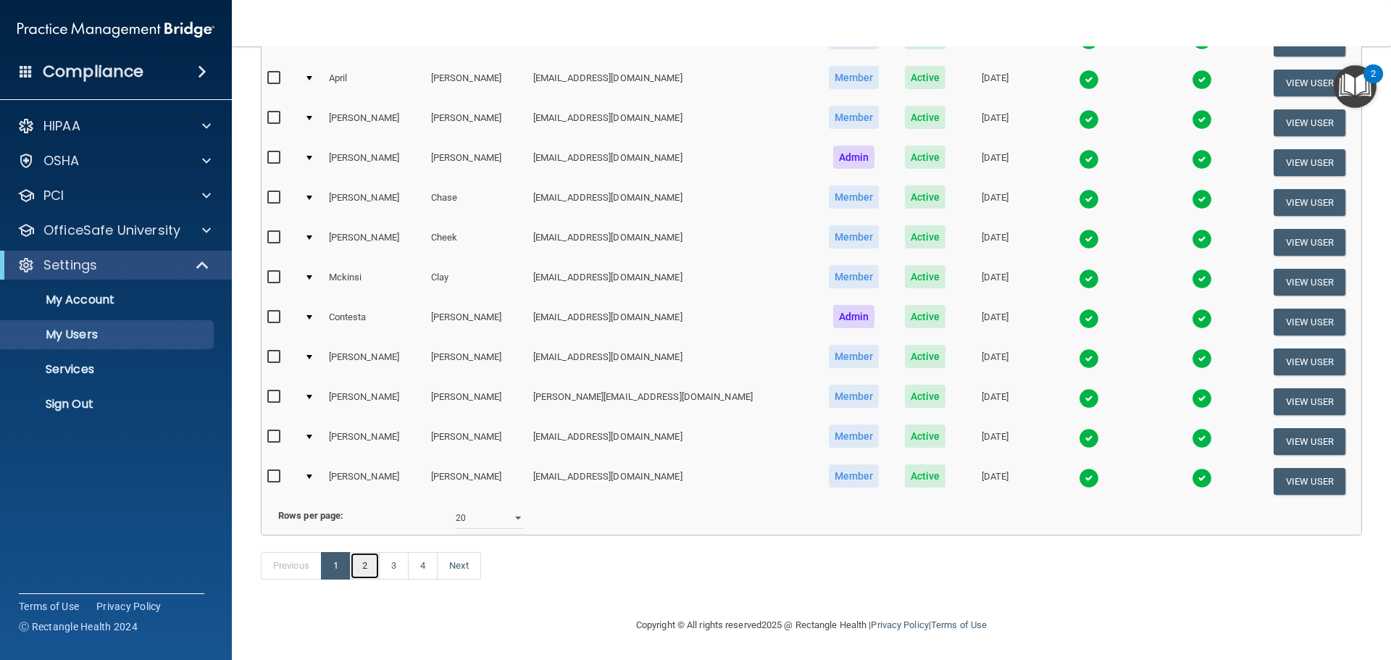
click at [370, 567] on link "2" at bounding box center [365, 566] width 30 height 28
select select "20"
